Goal: Task Accomplishment & Management: Manage account settings

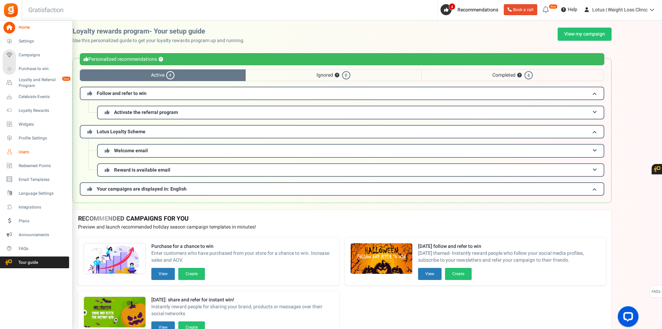
click at [24, 149] on span "Users" at bounding box center [43, 152] width 48 height 6
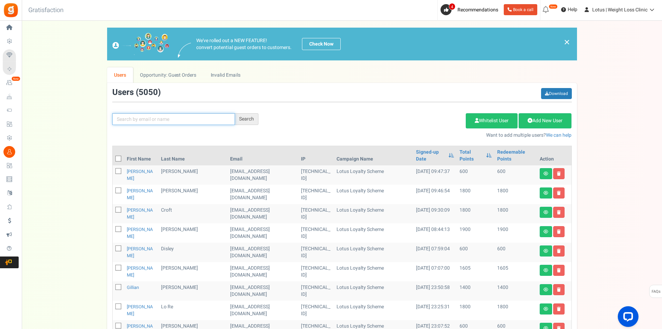
click at [160, 114] on input "text" at bounding box center [173, 119] width 123 height 12
paste input "[EMAIL_ADDRESS][DOMAIN_NAME]"
type input "[EMAIL_ADDRESS][DOMAIN_NAME]"
click at [247, 118] on div "Search" at bounding box center [246, 119] width 23 height 12
click at [250, 118] on div "Search" at bounding box center [246, 119] width 23 height 12
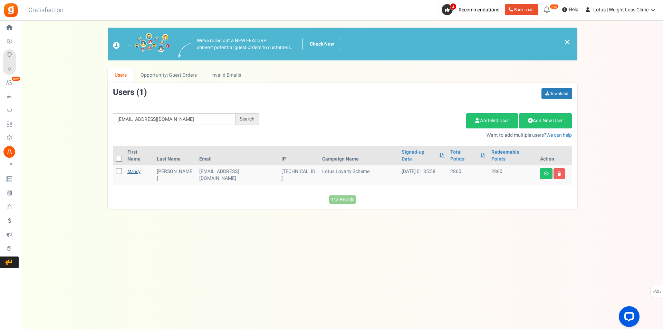
click at [138, 168] on link "Mandy" at bounding box center [133, 171] width 13 height 7
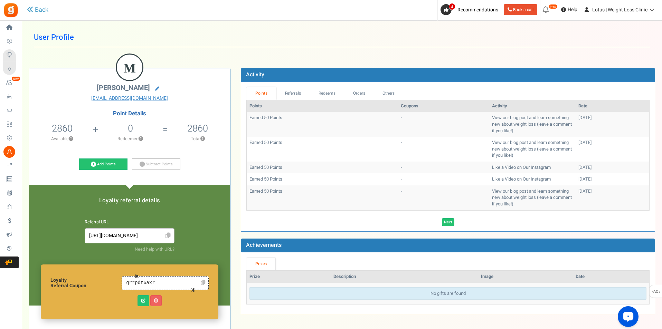
click at [170, 235] on icon at bounding box center [167, 236] width 5 height 6
click at [202, 281] on icon at bounding box center [203, 282] width 4 height 5
